Goal: Find specific page/section: Find specific page/section

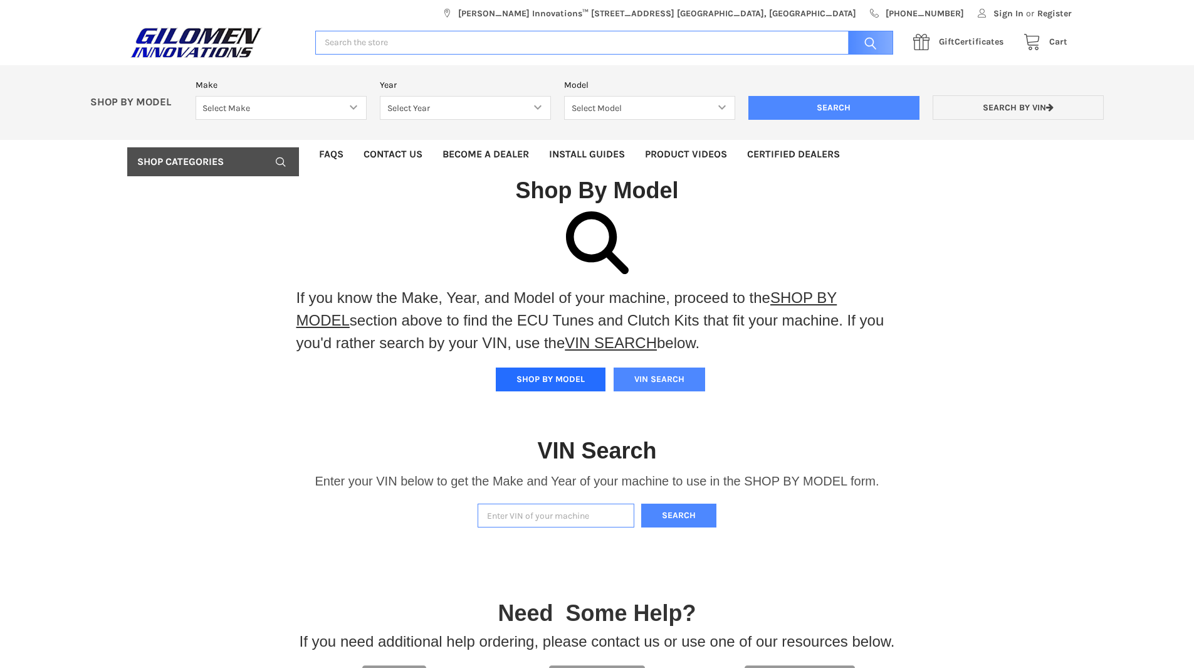
click at [546, 382] on button "SHOP BY MODEL" at bounding box center [551, 379] width 110 height 24
click at [349, 106] on select "Select Make Bobcat UTV Gravely UTV ACE 900 RANGER 570 Ranger 700 / 800 RANGER 9…" at bounding box center [281, 108] width 171 height 24
select select "606"
click at [196, 96] on select "Select Make Bobcat UTV Gravely UTV ACE 900 RANGER 570 Ranger 700 / 800 RANGER 9…" at bounding box center [281, 108] width 171 height 24
click at [534, 107] on select "Select Year [DATE] 2025" at bounding box center [465, 108] width 171 height 24
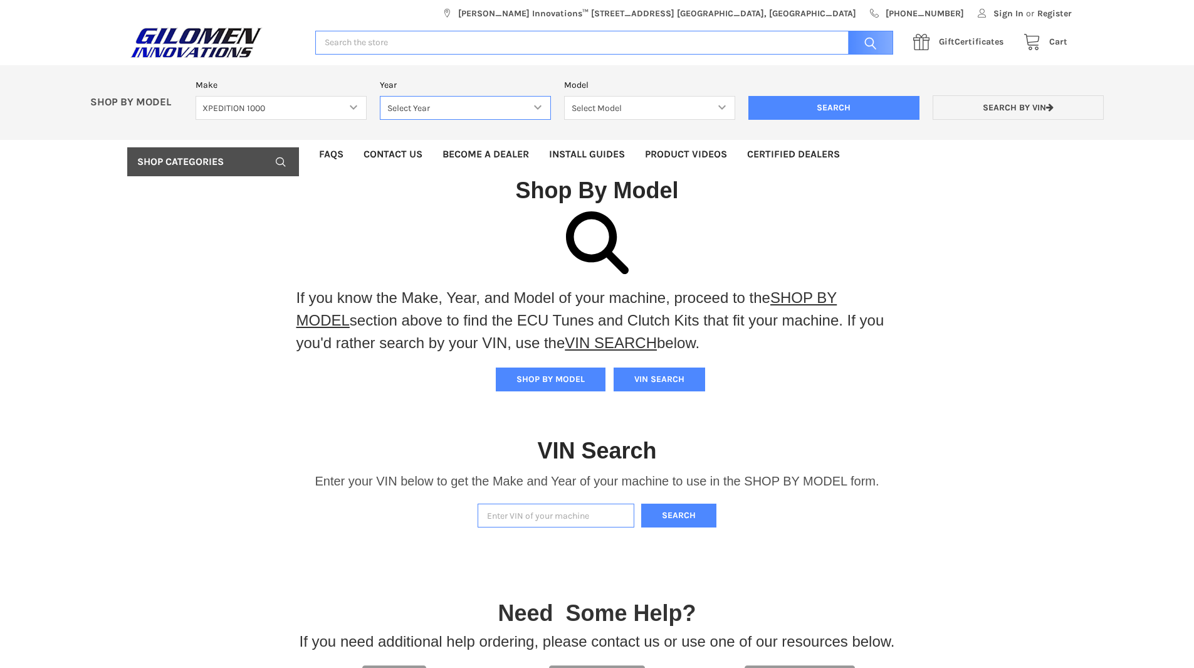
select select "607"
click at [380, 96] on select "Select Year [DATE] 2025" at bounding box center [465, 108] width 171 height 24
click at [719, 109] on select "Select Model XPEDITION 1000 2 AND 5 PASSENGER MODELS XPEDITION 1000 NORTHSTAR 2…" at bounding box center [649, 108] width 171 height 24
select select "609"
click at [564, 96] on select "Select Model XPEDITION 1000 2 AND 5 PASSENGER MODELS XPEDITION 1000 NORTHSTAR 2…" at bounding box center [649, 108] width 171 height 24
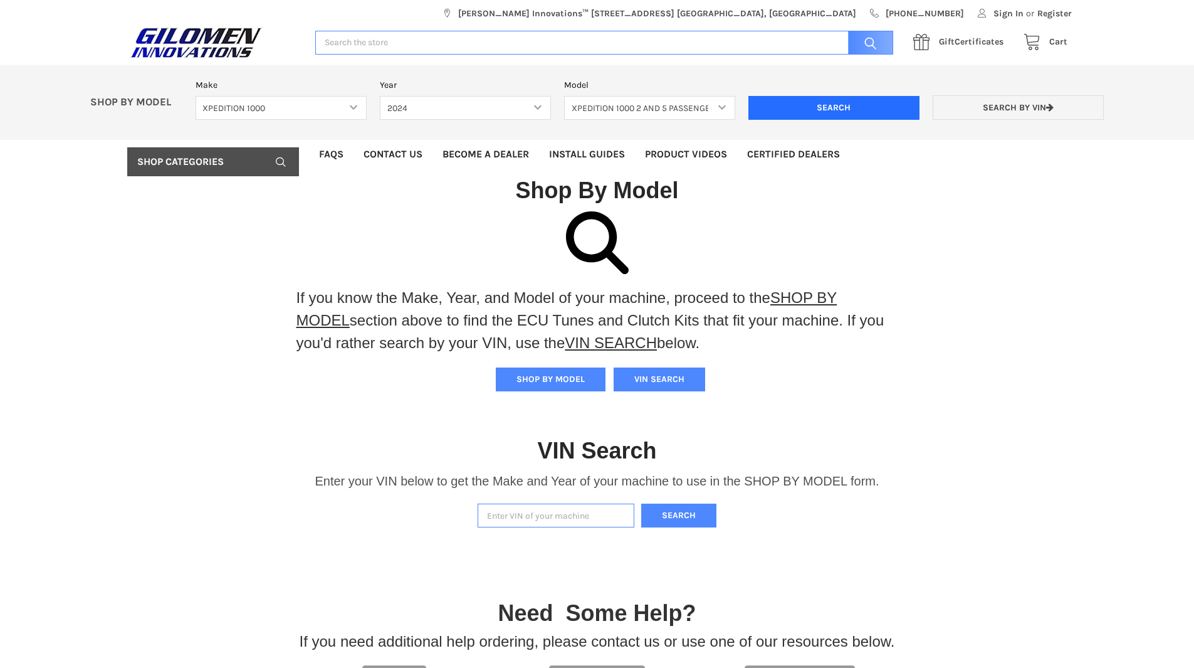
click at [842, 106] on input "Search" at bounding box center [833, 108] width 171 height 24
